Goal: Register for event/course

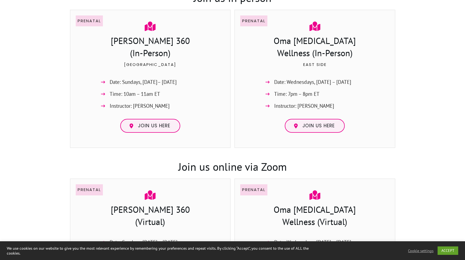
scroll to position [374, 0]
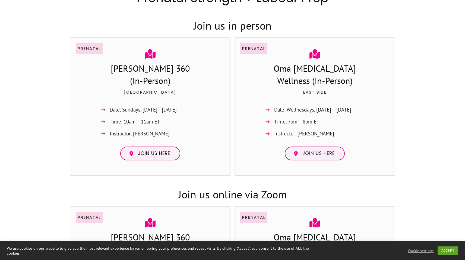
click at [151, 69] on h3 "[PERSON_NAME] 360 (In-Person)" at bounding box center [150, 75] width 149 height 26
copy h3 "[PERSON_NAME] 360"
click at [130, 124] on span "Time: 10am – 11am ET" at bounding box center [135, 121] width 51 height 9
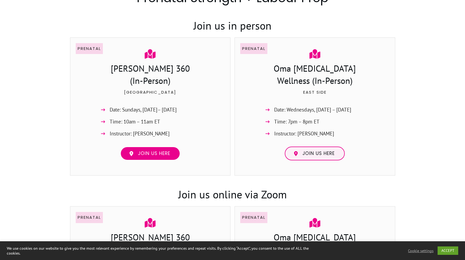
click at [141, 153] on span "Join us here" at bounding box center [154, 154] width 32 height 6
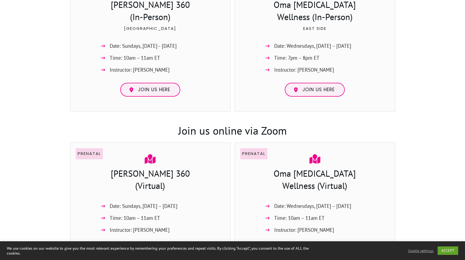
scroll to position [0, 0]
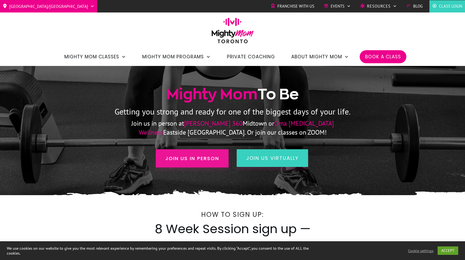
click at [177, 160] on span "Join us in person" at bounding box center [192, 158] width 54 height 7
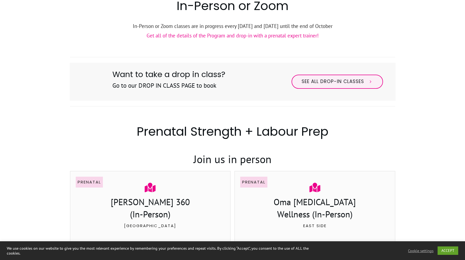
scroll to position [322, 0]
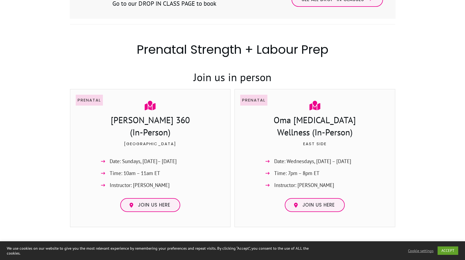
click at [149, 162] on span "Date: Sundays, [DATE]– [DATE]" at bounding box center [143, 161] width 67 height 9
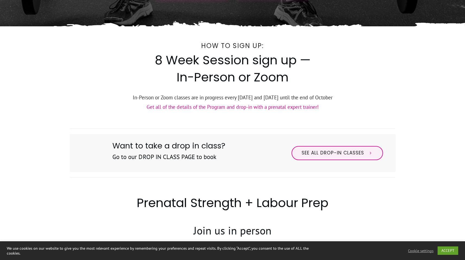
scroll to position [0, 0]
